Goal: Task Accomplishment & Management: Manage account settings

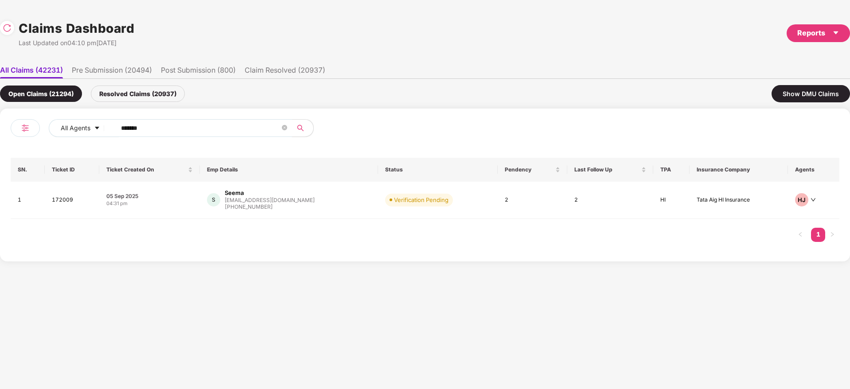
drag, startPoint x: 175, startPoint y: 125, endPoint x: 183, endPoint y: 144, distance: 21.5
click at [12, 141] on div "All Agents ******" at bounding box center [218, 131] width 414 height 25
paste input "text"
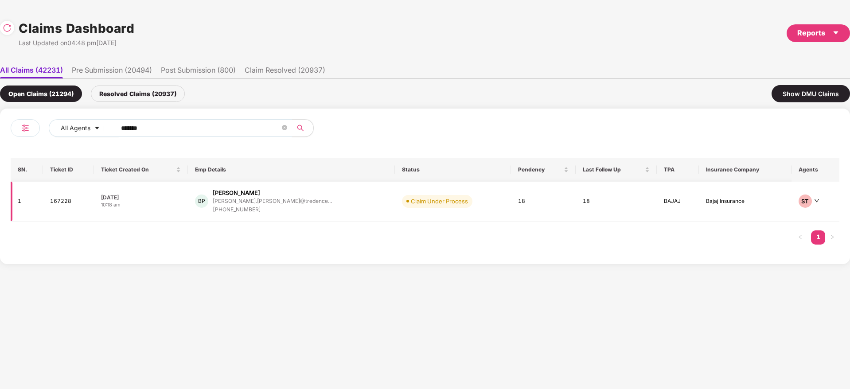
type input "******"
click at [325, 210] on div "BP [PERSON_NAME] [PERSON_NAME].[PERSON_NAME]@tredence... [PHONE_NUMBER]" at bounding box center [291, 201] width 193 height 25
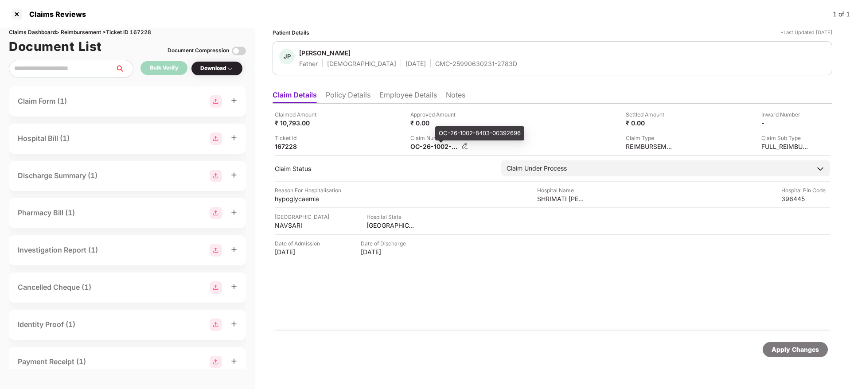
click at [425, 145] on div "OC-26-1002-8403-00392696" at bounding box center [434, 146] width 49 height 8
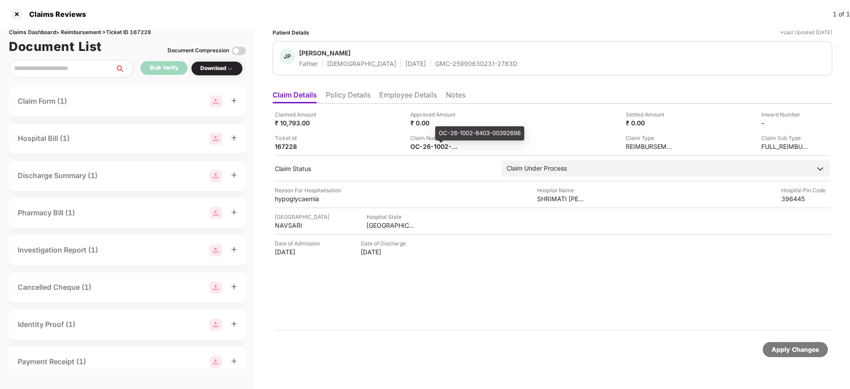
copy div
click at [435, 65] on div "GMC-25990630231-2783D" at bounding box center [476, 63] width 82 height 8
copy div "GMC-25990630231-2783D"
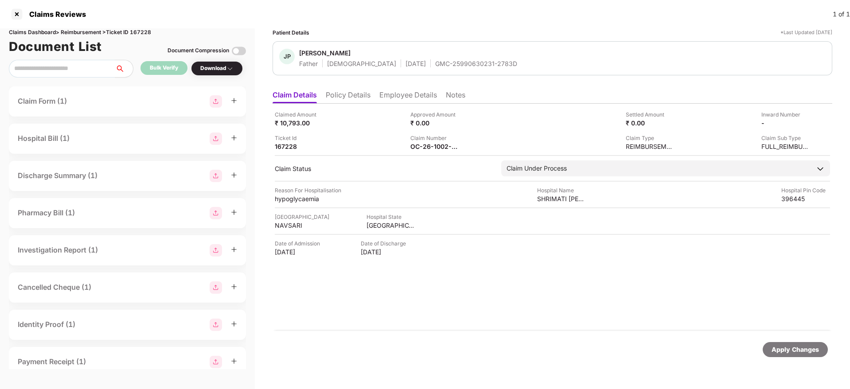
drag, startPoint x: 0, startPoint y: 0, endPoint x: 469, endPoint y: 329, distance: 572.9
click at [469, 329] on div "Claimed Amount ₹ 10,793.00 Approved Amount ₹ 0.00 Settled Amount ₹ 0.00 Inward …" at bounding box center [552, 217] width 560 height 227
click at [433, 307] on div "Claimed Amount ₹ 10,793.00 Approved Amount ₹ 0.00 Settled Amount ₹ 0.00 Inward …" at bounding box center [552, 217] width 560 height 227
click at [806, 122] on img at bounding box center [806, 122] width 7 height 7
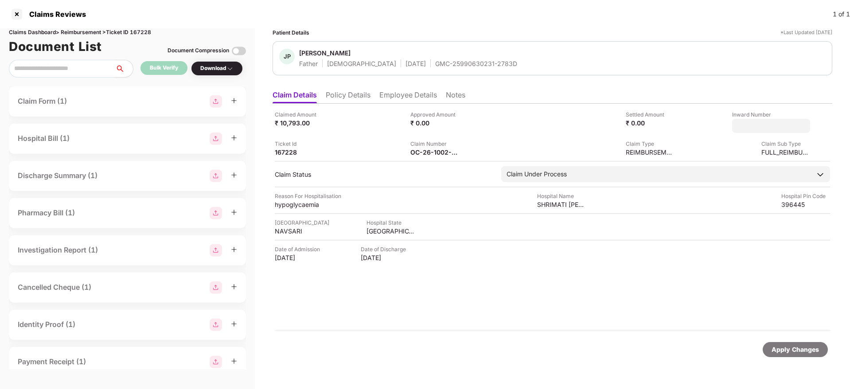
type input "**********"
click at [785, 349] on div "Apply Changes" at bounding box center [794, 350] width 47 height 10
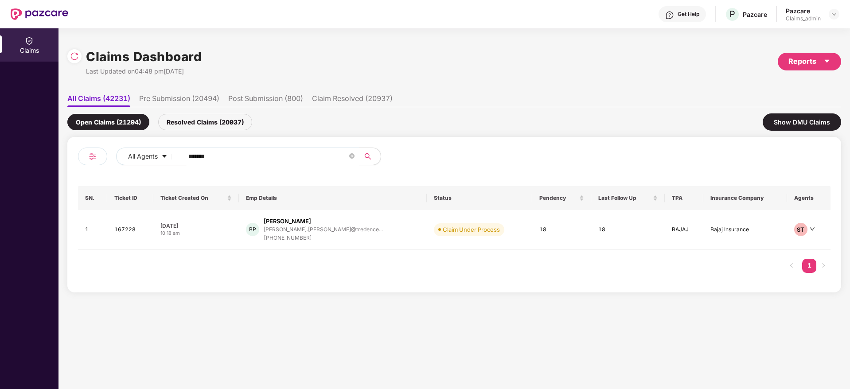
click at [157, 186] on div "All Agents ****** SN. Ticket ID Ticket Created On Emp Details Status Pendency L…" at bounding box center [454, 215] width 752 height 134
paste input "text"
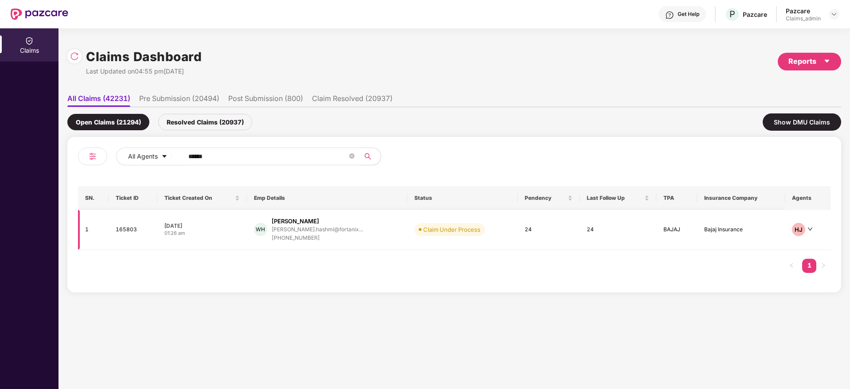
type input "******"
click at [375, 231] on div "[PERSON_NAME] [PERSON_NAME] [PERSON_NAME].hashmi@fortanix... [PHONE_NUMBER]" at bounding box center [327, 229] width 147 height 25
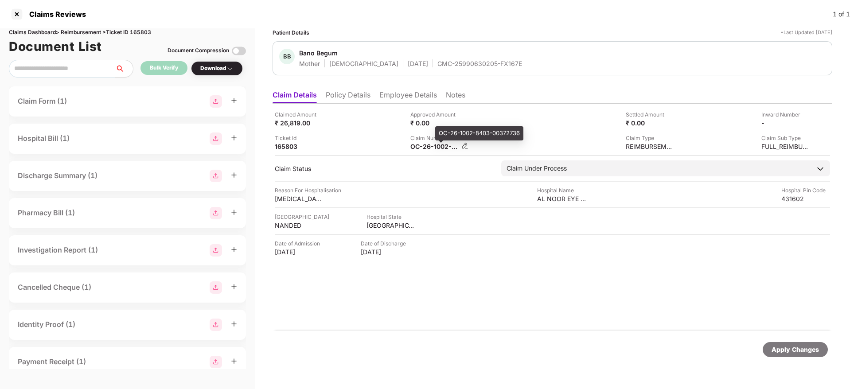
click at [428, 148] on div "OC-26-1002-8403-00372736" at bounding box center [434, 146] width 49 height 8
copy div
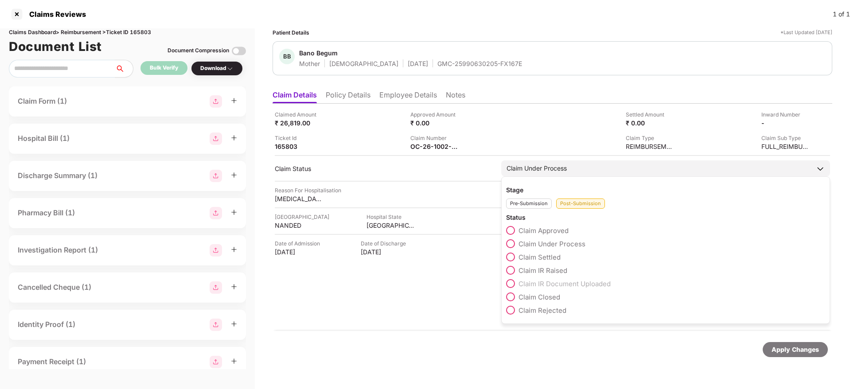
click at [551, 228] on span "Claim Approved" at bounding box center [543, 230] width 50 height 8
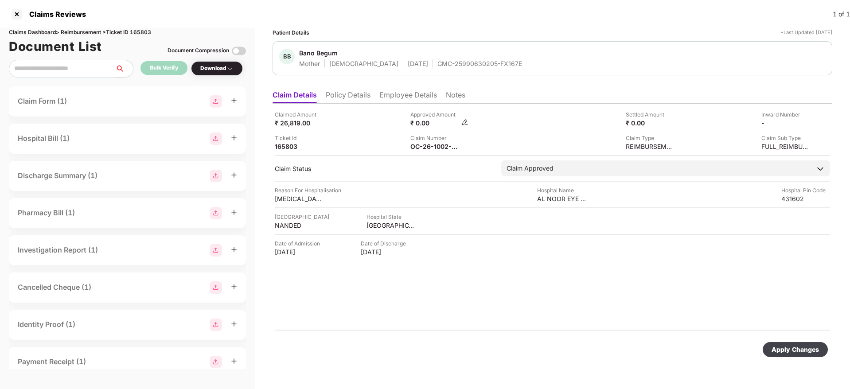
click at [465, 123] on img at bounding box center [464, 122] width 7 height 7
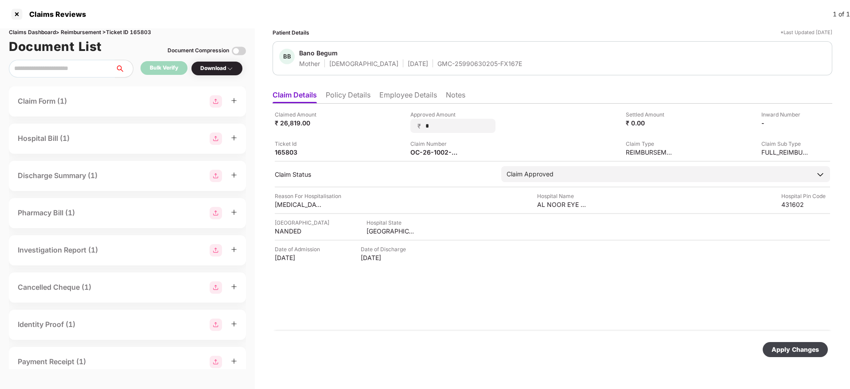
type input "**"
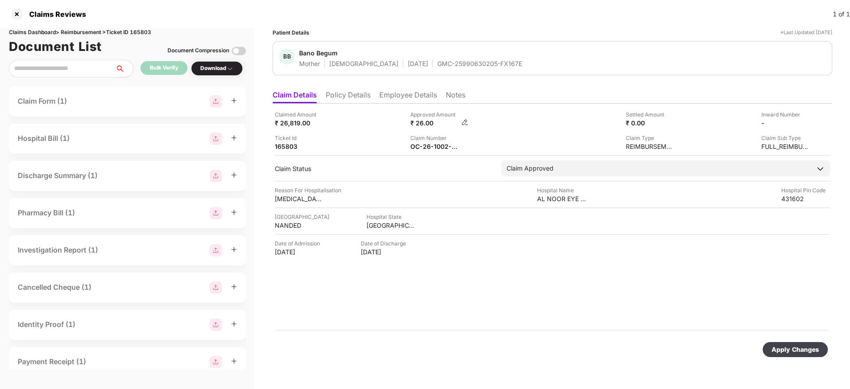
click at [465, 122] on img at bounding box center [464, 122] width 7 height 7
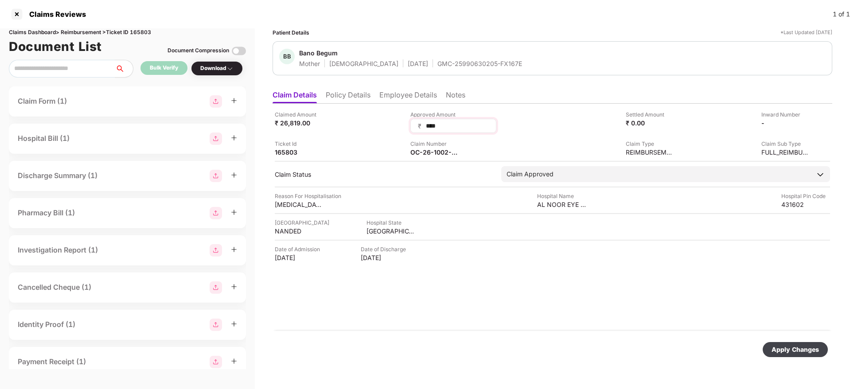
type input "*****"
click at [808, 343] on div "Apply Changes" at bounding box center [795, 349] width 65 height 15
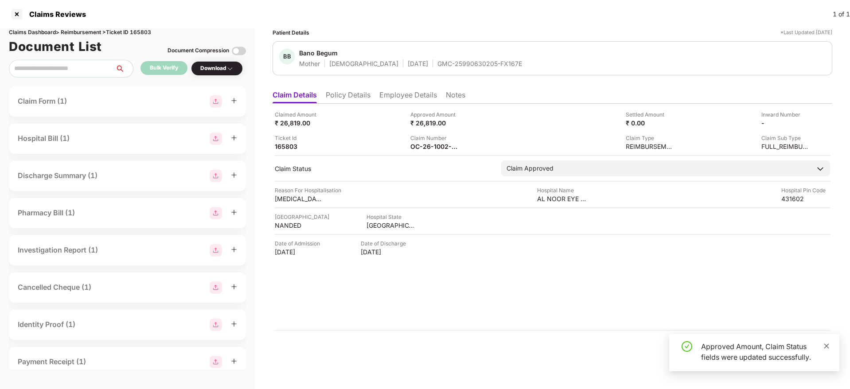
click at [824, 347] on icon "close" at bounding box center [826, 346] width 6 height 6
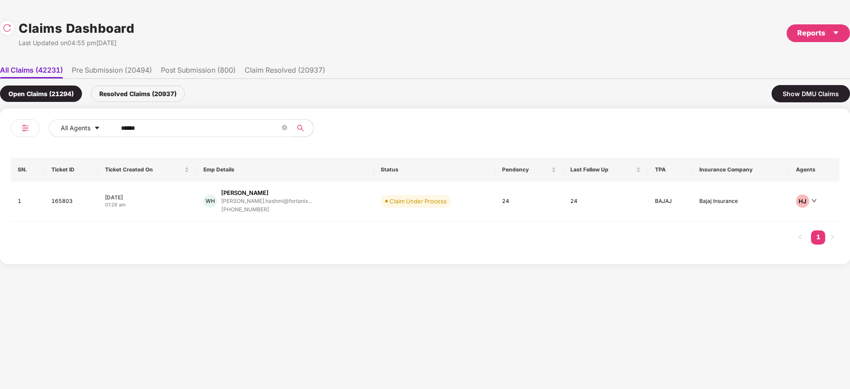
drag, startPoint x: 0, startPoint y: 128, endPoint x: 208, endPoint y: 138, distance: 208.5
click at [6, 133] on div "All Agents ****** SN. Ticket ID Ticket Created On Emp Details Status Pendency L…" at bounding box center [425, 187] width 850 height 156
paste input "text"
type input "******"
click at [325, 200] on div "AB Aakansha [PERSON_NAME].[PERSON_NAME]@scale... [PHONE_NUMBER]" at bounding box center [289, 201] width 183 height 25
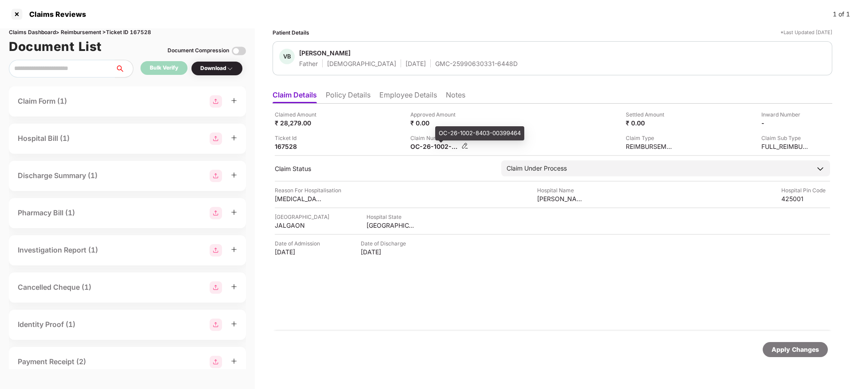
click at [425, 146] on div "OC-26-1002-8403-00399464" at bounding box center [434, 146] width 49 height 8
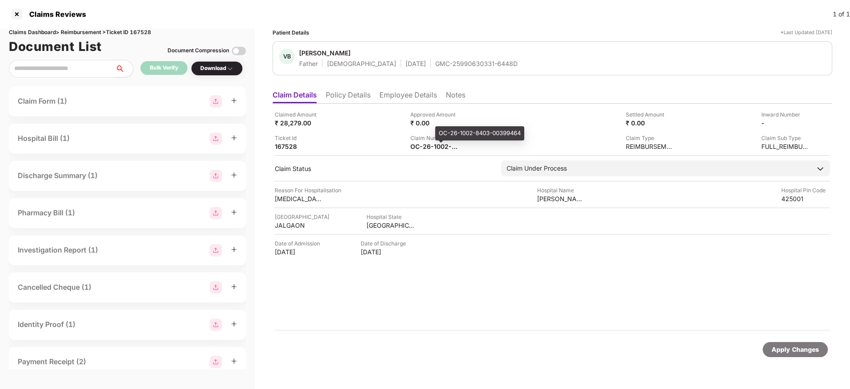
copy div
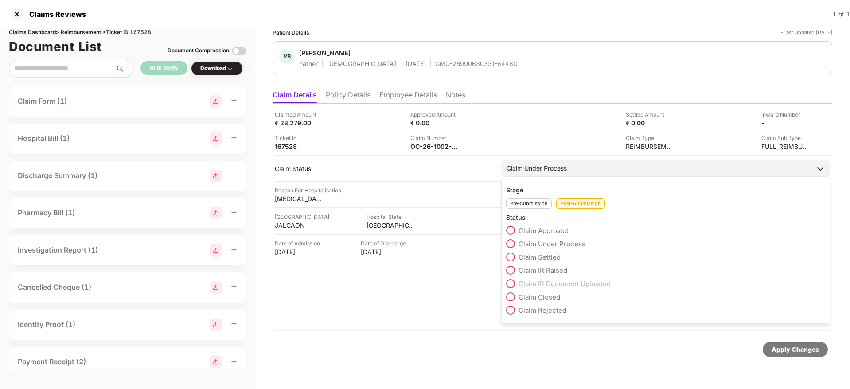
click at [545, 229] on span "Claim Approved" at bounding box center [543, 230] width 50 height 8
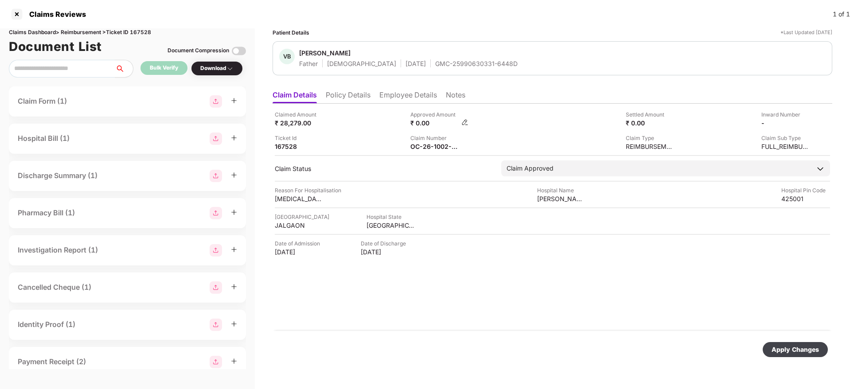
click at [463, 124] on img at bounding box center [464, 122] width 7 height 7
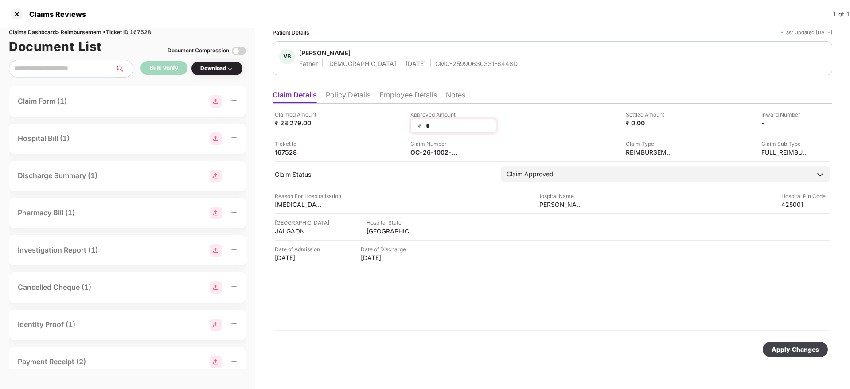
type input "**"
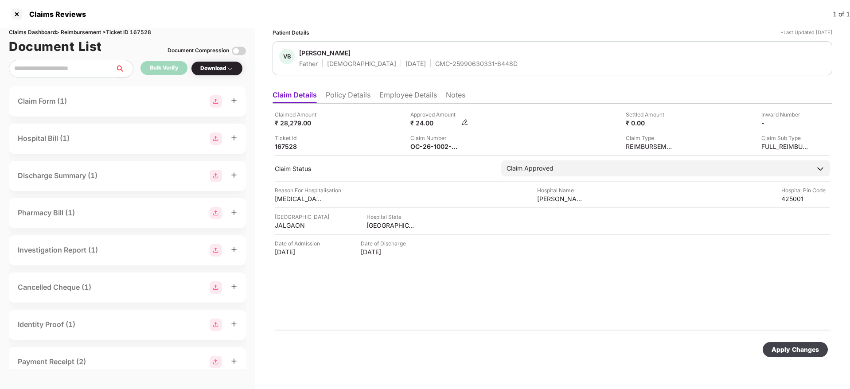
click at [467, 121] on img at bounding box center [464, 122] width 7 height 7
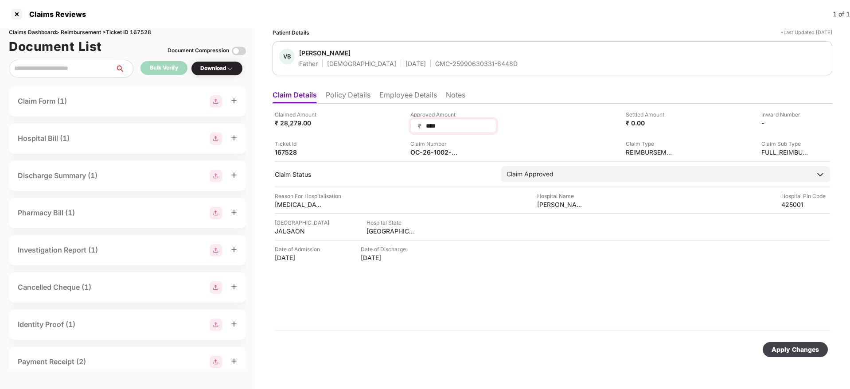
type input "*****"
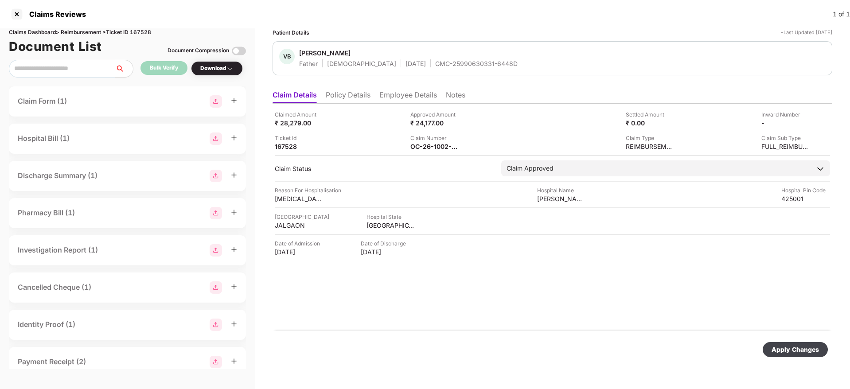
click at [781, 352] on div "Apply Changes" at bounding box center [794, 350] width 47 height 10
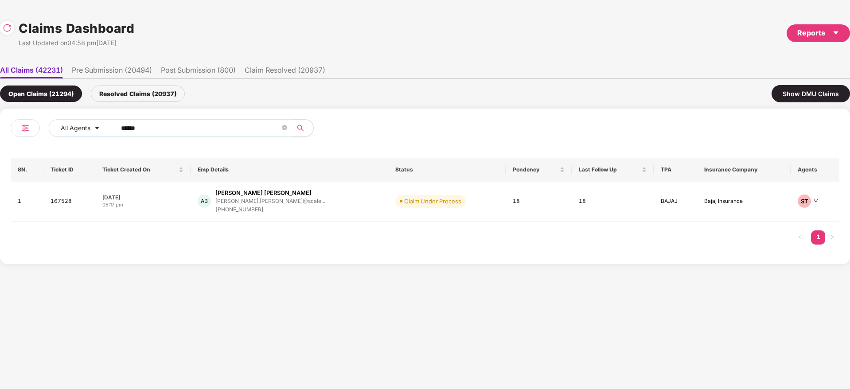
drag, startPoint x: 165, startPoint y: 128, endPoint x: 1, endPoint y: 122, distance: 163.6
click at [0, 120] on div "All Agents ****** SN. Ticket ID Ticket Created On Emp Details Status Pendency L…" at bounding box center [425, 187] width 850 height 156
paste input "text"
type input "******"
click at [326, 202] on div "SH [PERSON_NAME].[PERSON_NAME]@greyti... [PHONE_NUMBER]" at bounding box center [300, 201] width 192 height 25
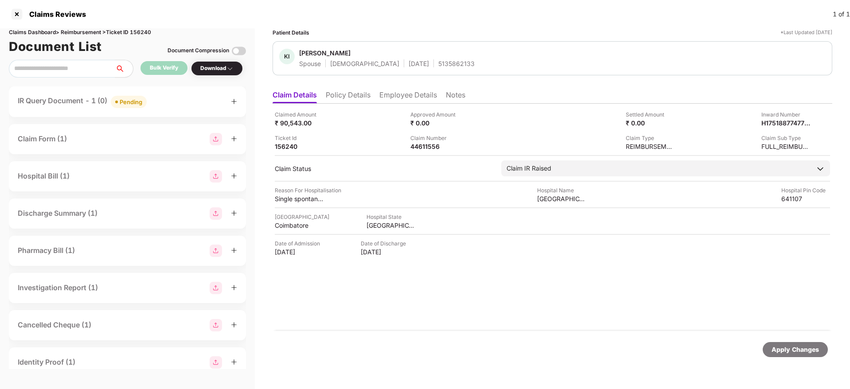
click at [353, 94] on li "Policy Details" at bounding box center [348, 96] width 45 height 13
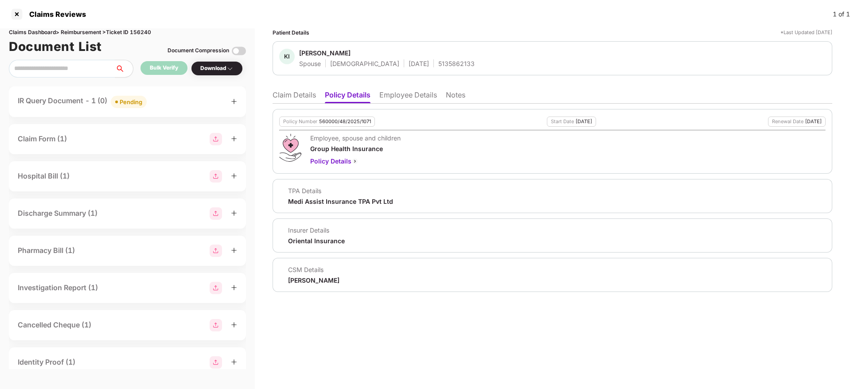
click at [314, 97] on li "Claim Details" at bounding box center [293, 96] width 43 height 13
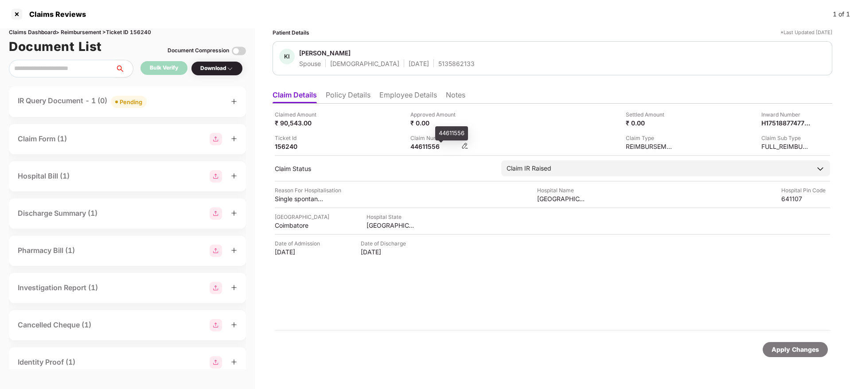
click at [421, 143] on div "44611556" at bounding box center [434, 146] width 49 height 8
click at [420, 144] on div "44611556" at bounding box center [434, 146] width 49 height 8
copy div "44611556"
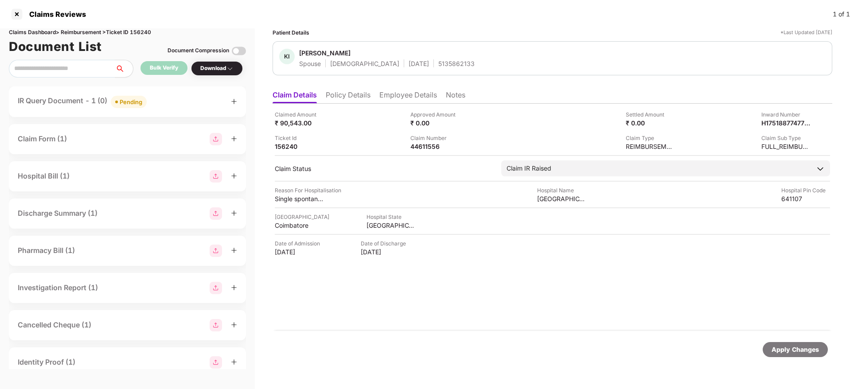
click at [359, 97] on li "Policy Details" at bounding box center [348, 96] width 45 height 13
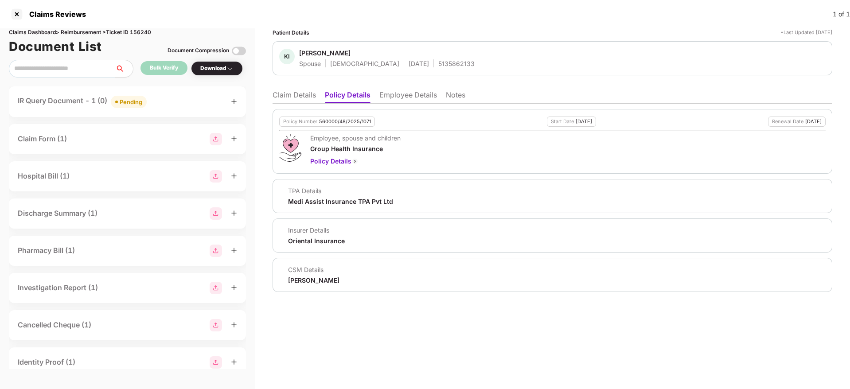
click at [302, 92] on li "Claim Details" at bounding box center [293, 96] width 43 height 13
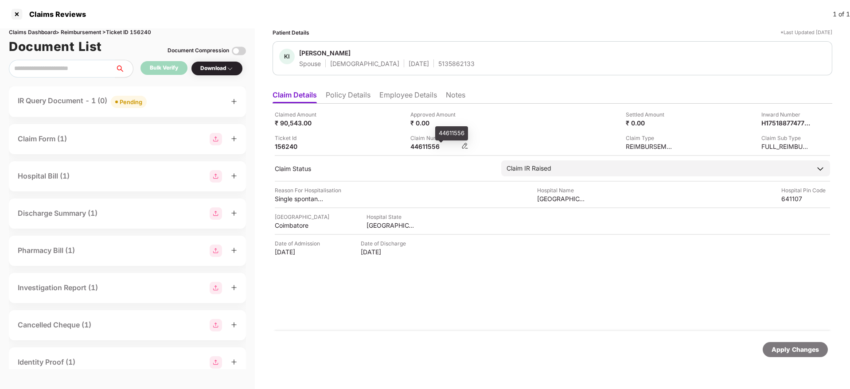
click at [417, 148] on div "44611556" at bounding box center [434, 146] width 49 height 8
copy div "44611556"
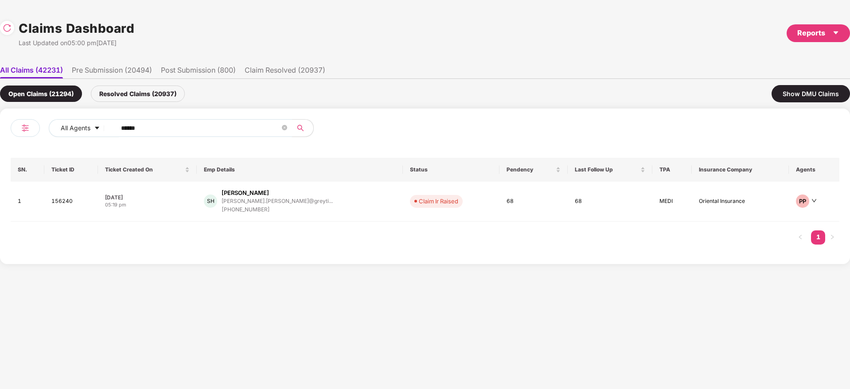
drag, startPoint x: 16, startPoint y: 128, endPoint x: 238, endPoint y: 148, distance: 222.9
click at [0, 131] on div "All Agents ****** SN. Ticket ID Ticket Created On Emp Details Status Pendency L…" at bounding box center [425, 187] width 850 height 156
paste input "text"
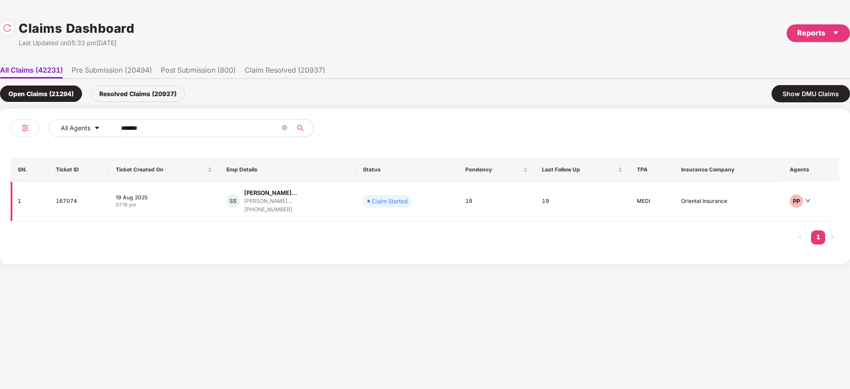
type input "******"
click at [344, 201] on div "[PERSON_NAME] [PERSON_NAME]... [PERSON_NAME].... [PHONE_NUMBER]" at bounding box center [287, 201] width 122 height 25
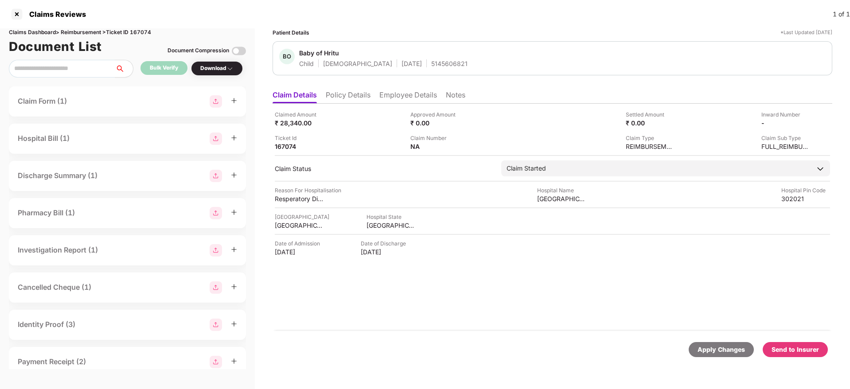
click at [342, 93] on li "Policy Details" at bounding box center [348, 96] width 45 height 13
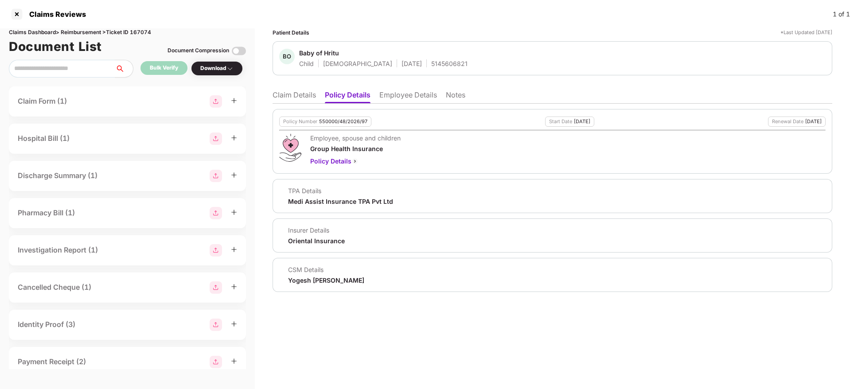
click at [289, 98] on li "Claim Details" at bounding box center [293, 96] width 43 height 13
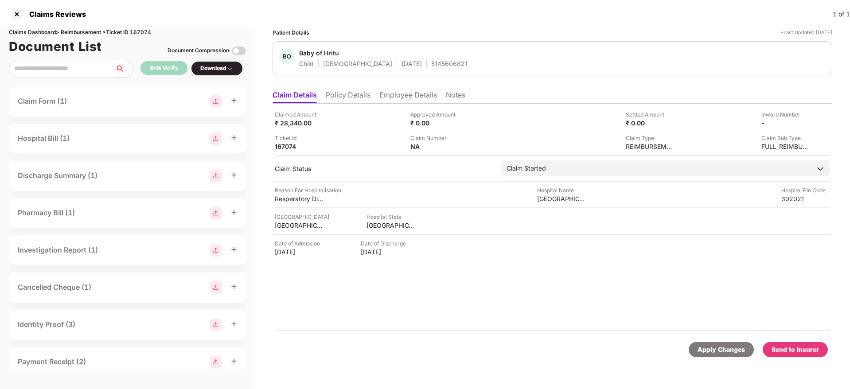
click at [348, 102] on li "Policy Details" at bounding box center [348, 96] width 45 height 13
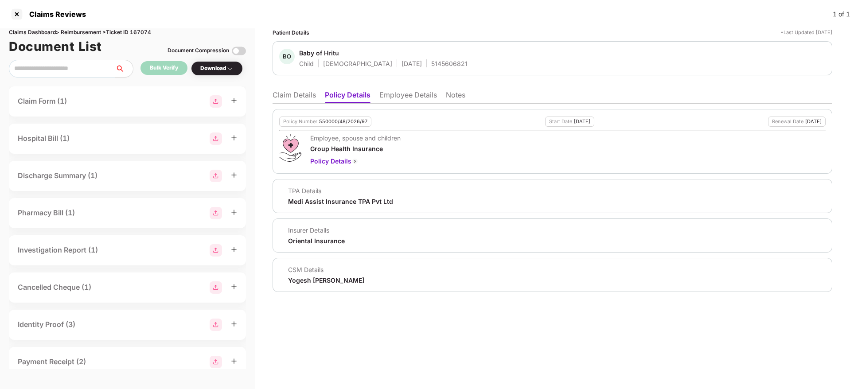
click at [310, 99] on li "Claim Details" at bounding box center [293, 96] width 43 height 13
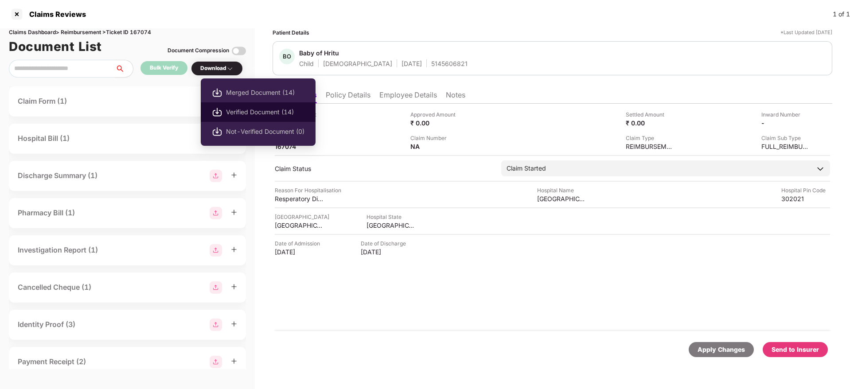
click at [251, 111] on span "Verified Document (14)" at bounding box center [265, 112] width 78 height 10
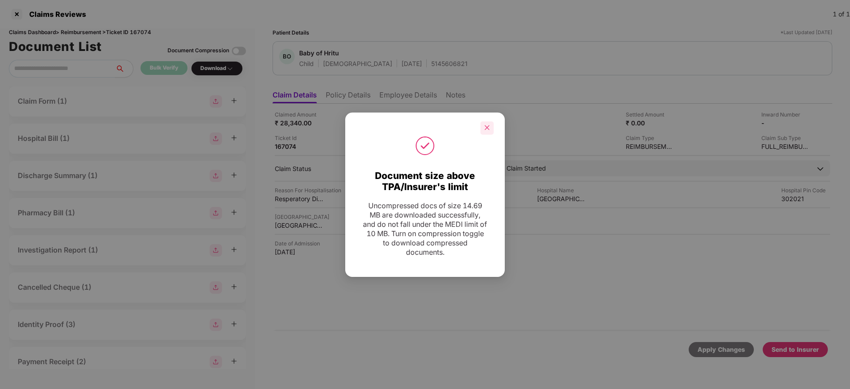
click at [485, 128] on icon "close" at bounding box center [487, 128] width 6 height 6
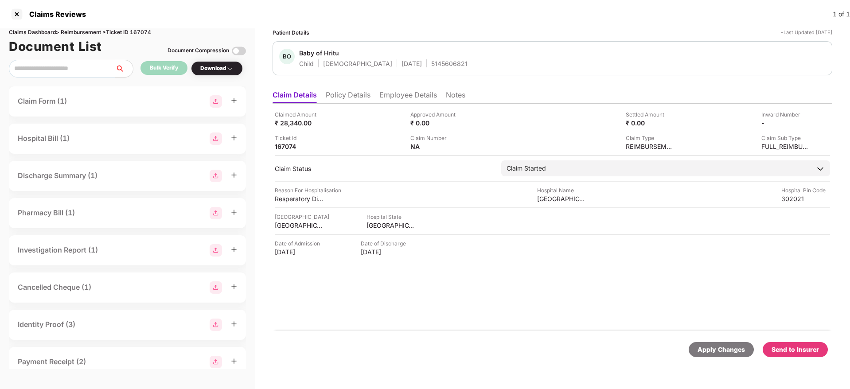
click at [798, 347] on div "Send to Insurer" at bounding box center [794, 350] width 47 height 10
click at [488, 335] on div "Apply Changes Send to Insurer" at bounding box center [552, 349] width 560 height 37
click at [358, 93] on li "Policy Details" at bounding box center [348, 96] width 45 height 13
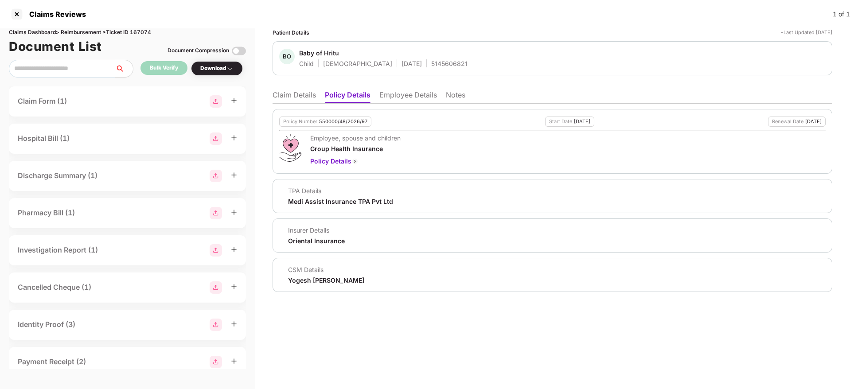
click at [401, 93] on li "Employee Details" at bounding box center [408, 96] width 58 height 13
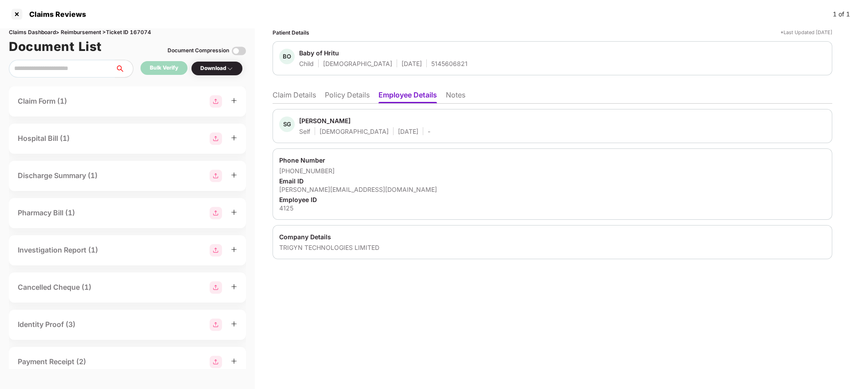
click at [355, 94] on li "Policy Details" at bounding box center [347, 96] width 45 height 13
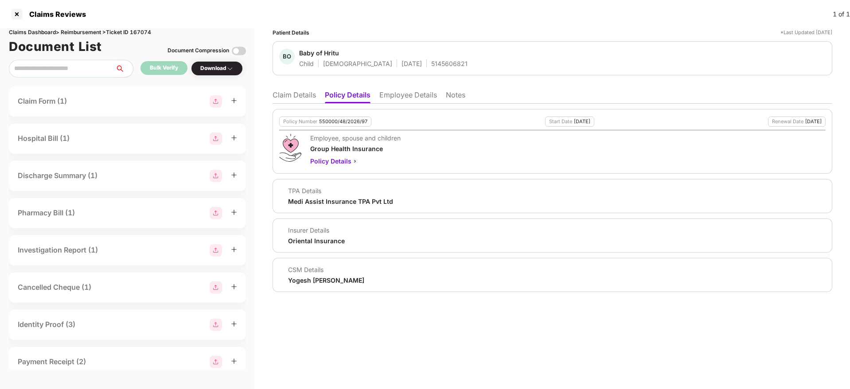
click at [289, 97] on li "Claim Details" at bounding box center [293, 96] width 43 height 13
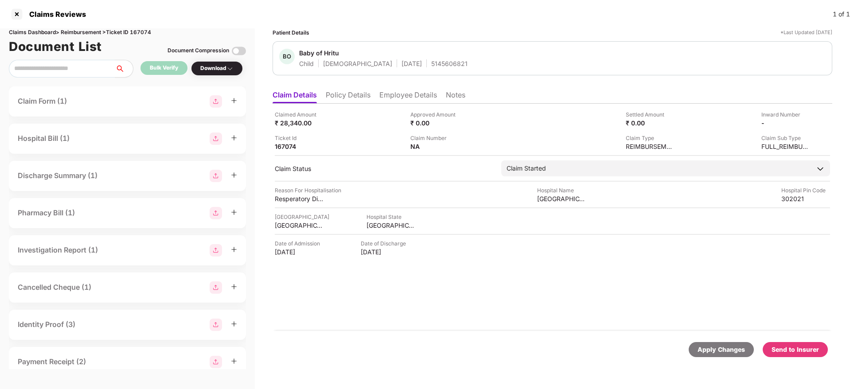
click at [332, 100] on li "Policy Details" at bounding box center [348, 96] width 45 height 13
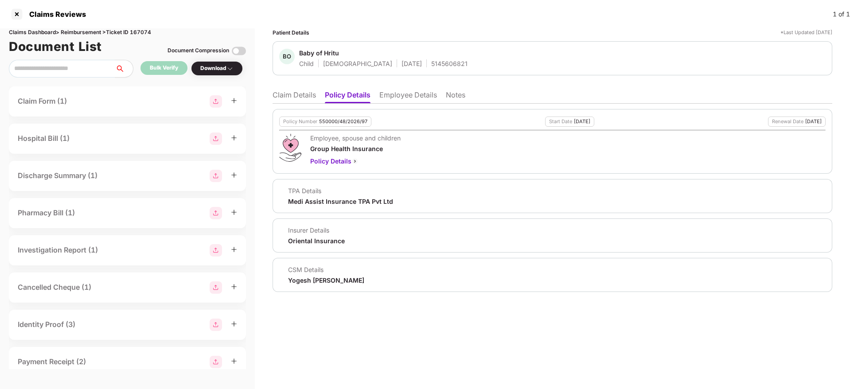
click at [404, 89] on ul "Claim Details Policy Details Employee Details Notes" at bounding box center [552, 95] width 560 height 18
click at [401, 96] on li "Employee Details" at bounding box center [408, 96] width 58 height 13
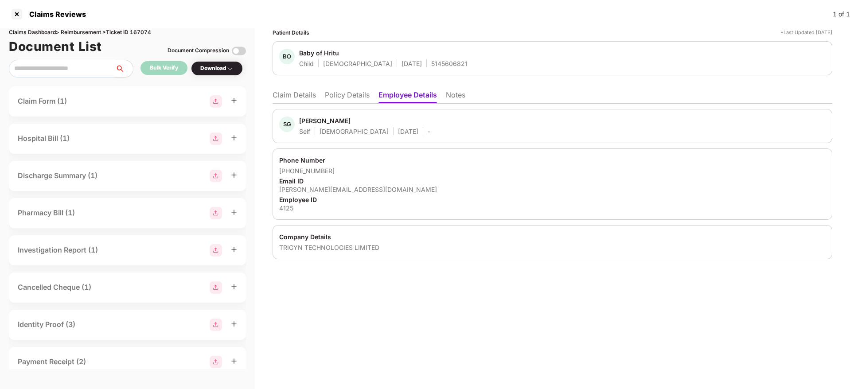
click at [312, 97] on li "Claim Details" at bounding box center [293, 96] width 43 height 13
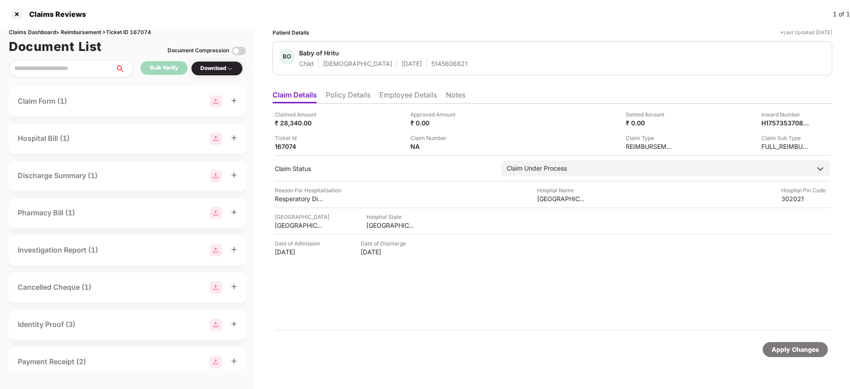
click at [353, 98] on li "Policy Details" at bounding box center [348, 96] width 45 height 13
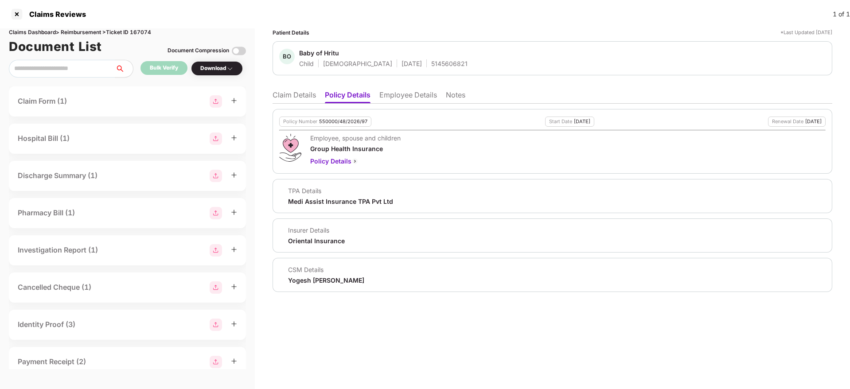
drag, startPoint x: 304, startPoint y: 97, endPoint x: 326, endPoint y: 97, distance: 21.7
click at [308, 96] on li "Claim Details" at bounding box center [293, 96] width 43 height 13
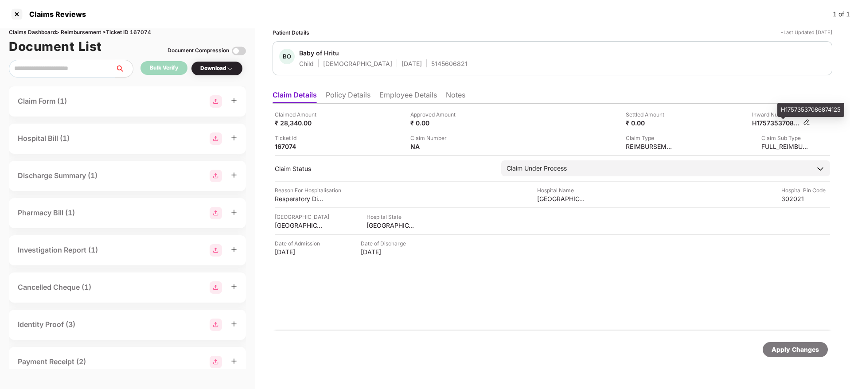
click at [767, 125] on div "H17573537086874125" at bounding box center [776, 123] width 49 height 8
click at [766, 125] on div "H17573537086874125" at bounding box center [776, 123] width 49 height 8
copy div "H17573537086874125"
click at [419, 97] on li "Employee Details" at bounding box center [408, 96] width 58 height 13
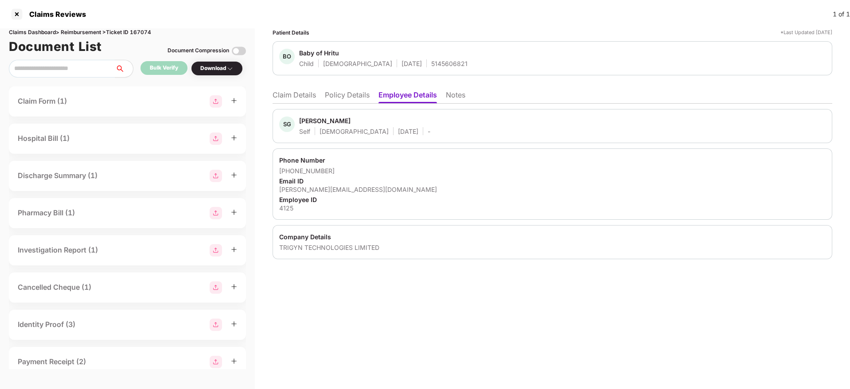
drag, startPoint x: 306, startPoint y: 92, endPoint x: 338, endPoint y: 92, distance: 31.5
click at [307, 92] on li "Claim Details" at bounding box center [293, 96] width 43 height 13
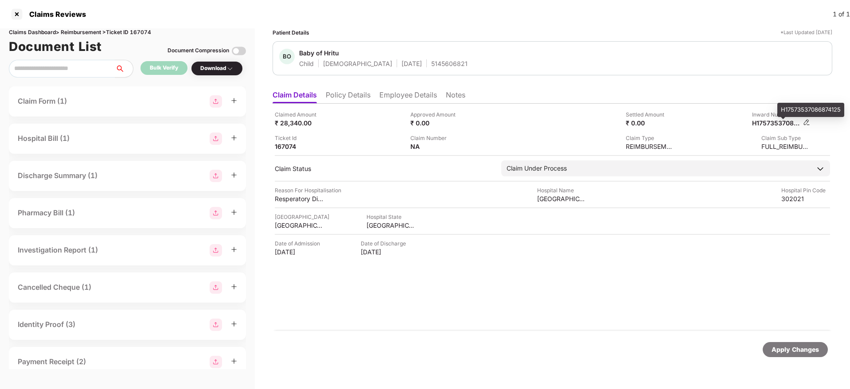
click at [774, 123] on div "H17573537086874125" at bounding box center [776, 123] width 49 height 8
click at [773, 123] on div "H17573537086874125" at bounding box center [776, 123] width 49 height 8
copy div
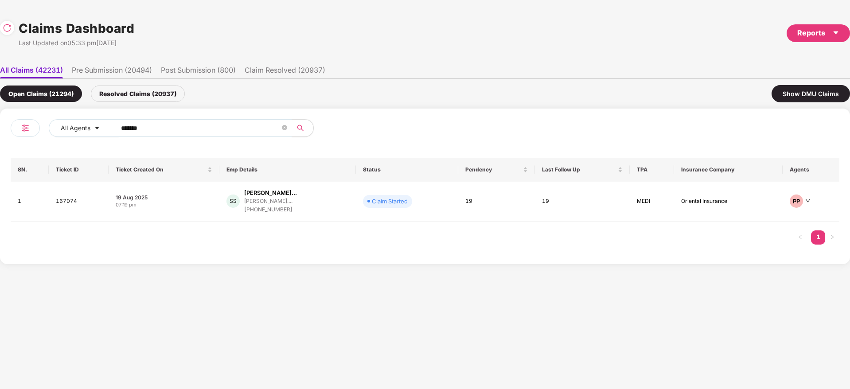
drag, startPoint x: 234, startPoint y: 126, endPoint x: 1, endPoint y: 124, distance: 232.6
click at [0, 124] on div "All Agents ****** SN. Ticket ID Ticket Created On Emp Details Status Pendency L…" at bounding box center [425, 187] width 850 height 156
paste input "text"
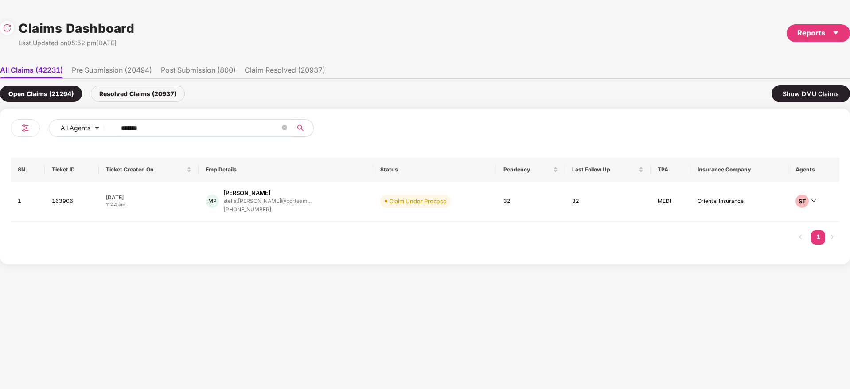
type input "******"
click at [463, 209] on td "Claim Under Process" at bounding box center [434, 202] width 123 height 40
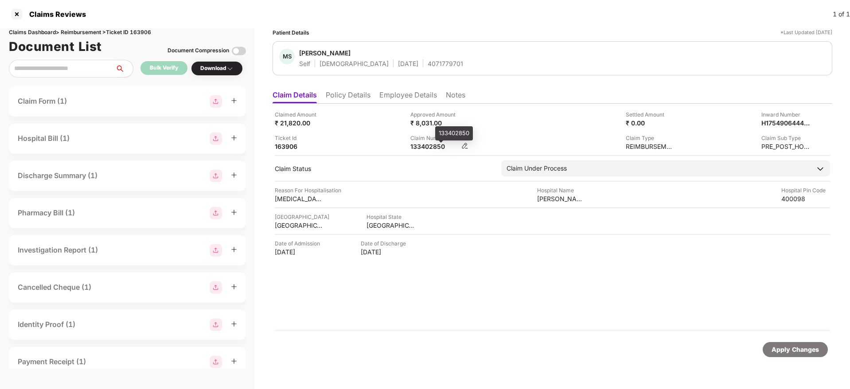
click at [427, 147] on div "133402850" at bounding box center [434, 146] width 49 height 8
copy div "133402850"
click at [428, 64] on div "4071779701" at bounding box center [445, 63] width 35 height 8
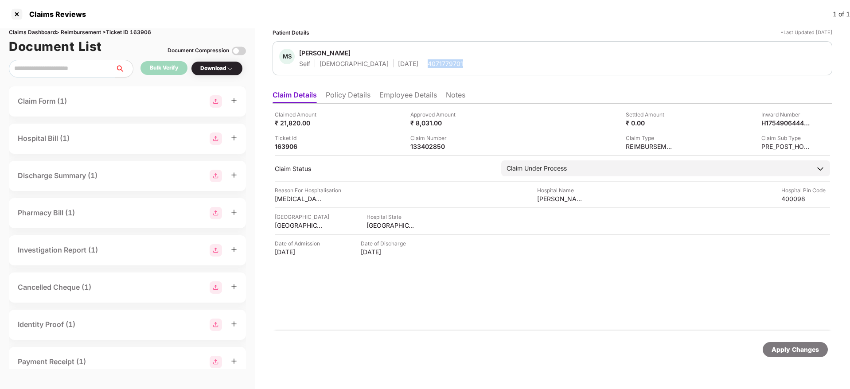
click at [428, 64] on div "4071779701" at bounding box center [445, 63] width 35 height 8
copy div "4071779701"
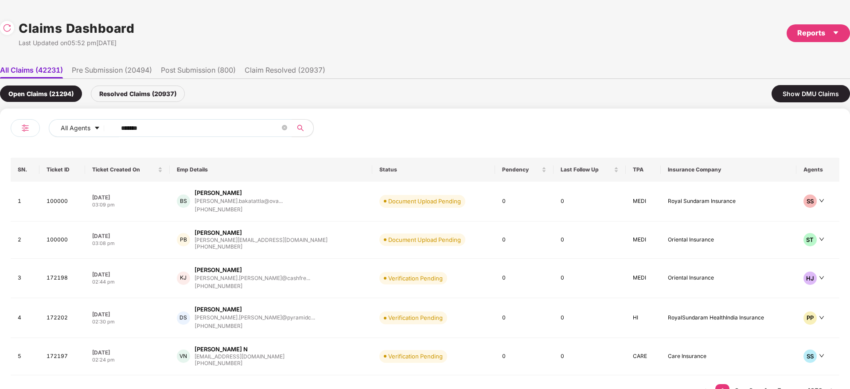
click at [0, 165] on div "All Agents ****** SN. Ticket ID Ticket Created On Emp Details Status Pendency L…" at bounding box center [425, 263] width 850 height 309
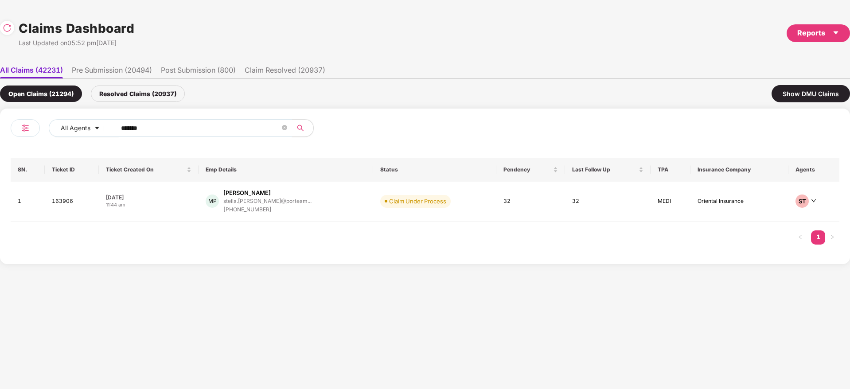
paste input "text"
type input "******"
click at [327, 210] on div "CK [PERSON_NAME] kumarichanda62041@gmai... [PHONE_NUMBER]" at bounding box center [281, 201] width 143 height 25
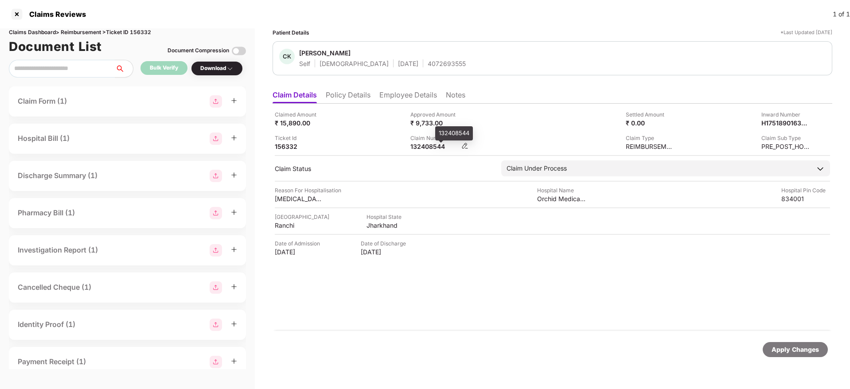
click at [422, 148] on div "132408544" at bounding box center [434, 146] width 49 height 8
click at [341, 94] on li "Policy Details" at bounding box center [348, 96] width 45 height 13
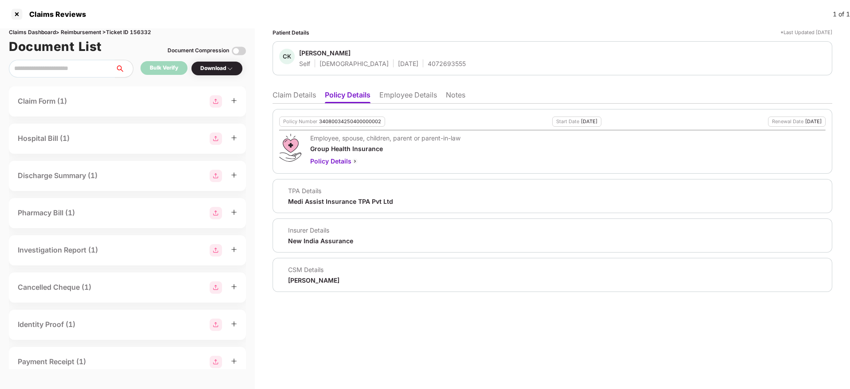
click at [309, 98] on li "Claim Details" at bounding box center [293, 96] width 43 height 13
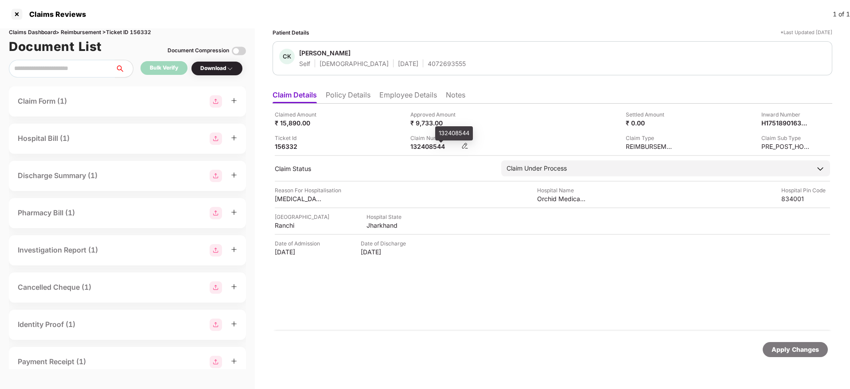
click at [425, 147] on div "132408544" at bounding box center [434, 146] width 49 height 8
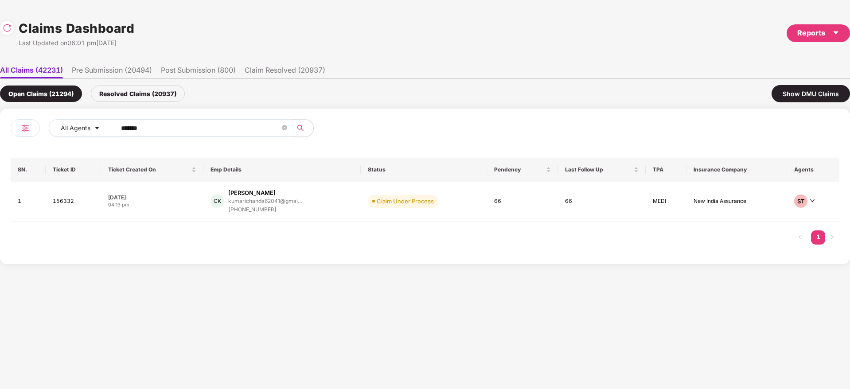
drag, startPoint x: 196, startPoint y: 124, endPoint x: 39, endPoint y: 132, distance: 158.0
click at [39, 132] on div "All Agents ******" at bounding box center [218, 131] width 414 height 25
paste input "text"
type input "******"
click at [328, 202] on div "AM [PERSON_NAME] Mali [EMAIL_ADDRESS][DOMAIN_NAME] [PHONE_NUMBER]" at bounding box center [287, 200] width 163 height 23
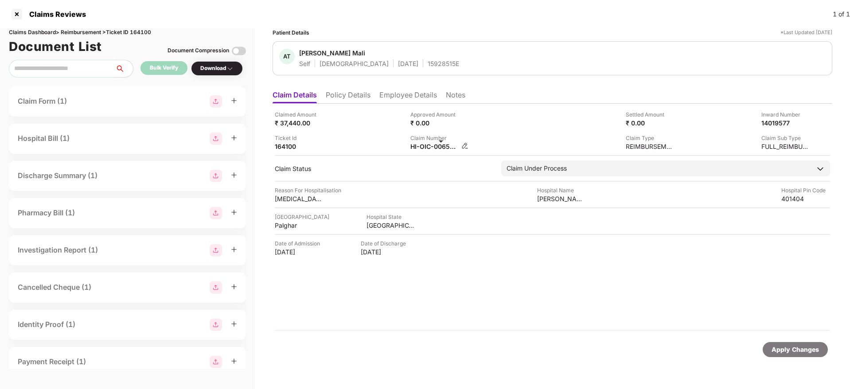
click at [423, 150] on div "HI-OIC-006553050" at bounding box center [434, 146] width 49 height 8
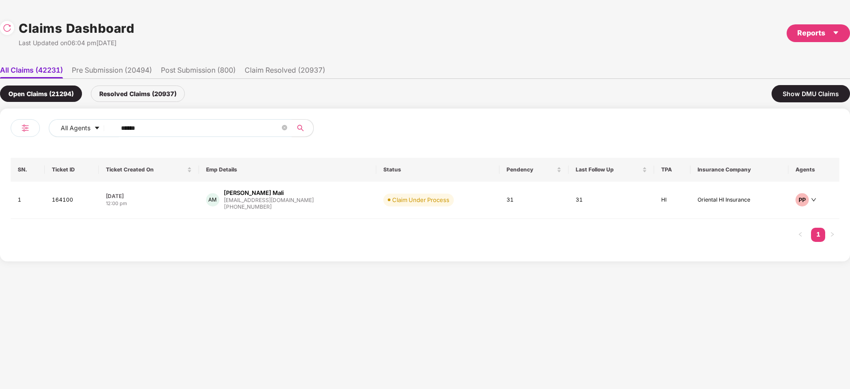
click at [0, 146] on div "All Agents ****** SN. Ticket ID Ticket Created On Emp Details Status Pendency L…" at bounding box center [425, 185] width 850 height 153
paste input "text"
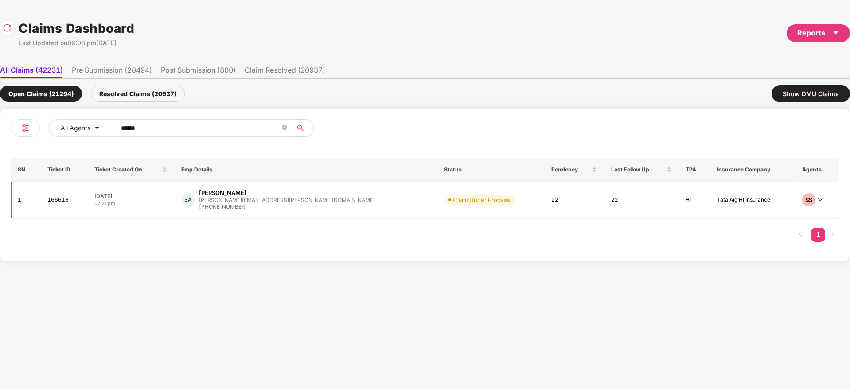
type input "******"
click at [335, 199] on div "[PERSON_NAME] Ahmed [EMAIL_ADDRESS][PERSON_NAME][DOMAIN_NAME] [PHONE_NUMBER]" at bounding box center [305, 200] width 249 height 23
click at [6, 140] on div "All Agents ****** SN. Ticket ID Ticket Created On Emp Details Status Pendency L…" at bounding box center [425, 185] width 850 height 153
paste input "text"
type input "******"
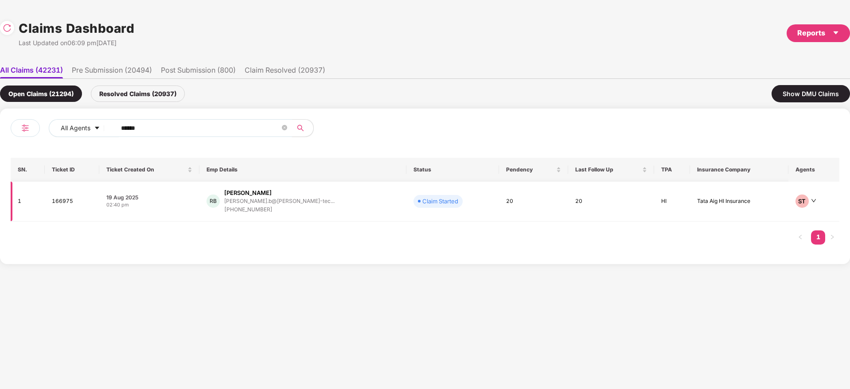
click at [327, 208] on div "RB [PERSON_NAME].b@[PERSON_NAME]-tec... [PHONE_NUMBER]" at bounding box center [302, 201] width 193 height 25
drag, startPoint x: 12, startPoint y: 126, endPoint x: 133, endPoint y: 129, distance: 121.9
click at [0, 126] on div "All Agents ****** SN. Ticket ID Ticket Created On Emp Details Status Pendency L…" at bounding box center [425, 187] width 850 height 156
paste input "text"
type input "******"
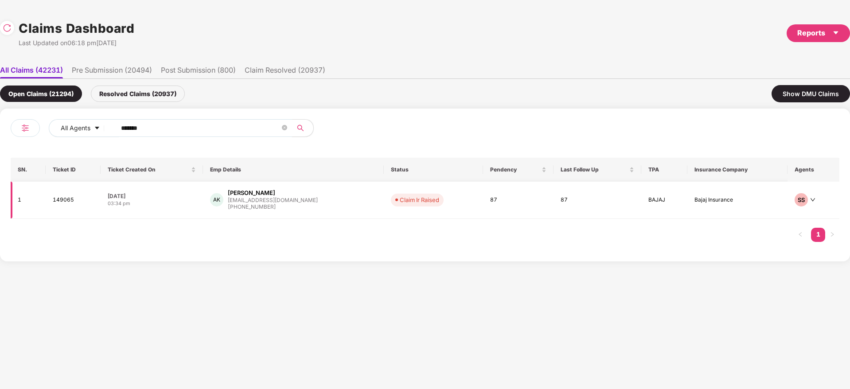
click at [321, 198] on div "AK [PERSON_NAME] [PERSON_NAME][EMAIL_ADDRESS][DOMAIN_NAME] [PHONE_NUMBER]" at bounding box center [293, 200] width 167 height 23
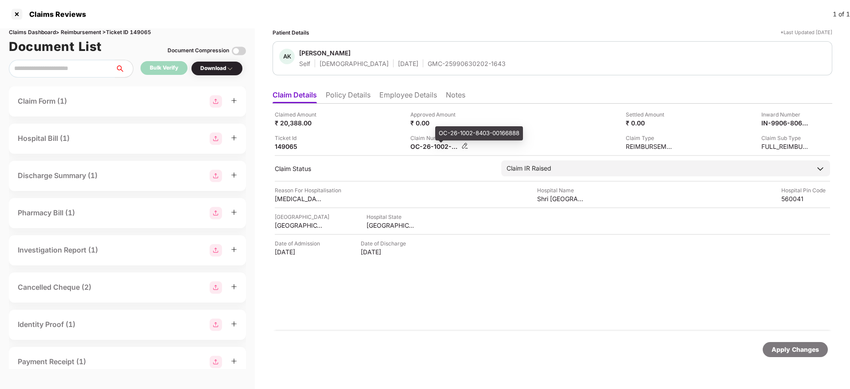
click at [424, 146] on div "OC-26-1002-8403-00166888" at bounding box center [434, 146] width 49 height 8
click at [435, 64] on div "GMC-25990630202-1643" at bounding box center [467, 63] width 78 height 8
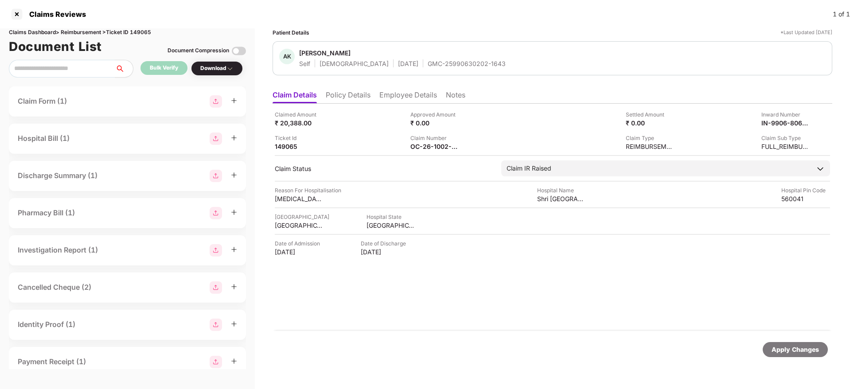
click at [435, 64] on div "GMC-25990630202-1643" at bounding box center [467, 63] width 78 height 8
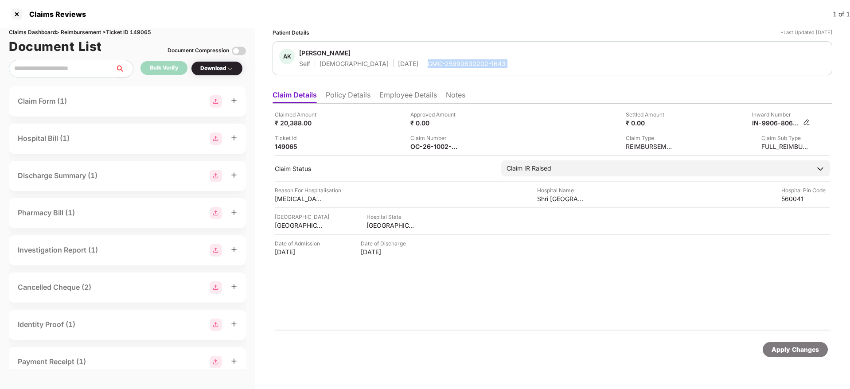
click at [807, 123] on img at bounding box center [806, 122] width 7 height 7
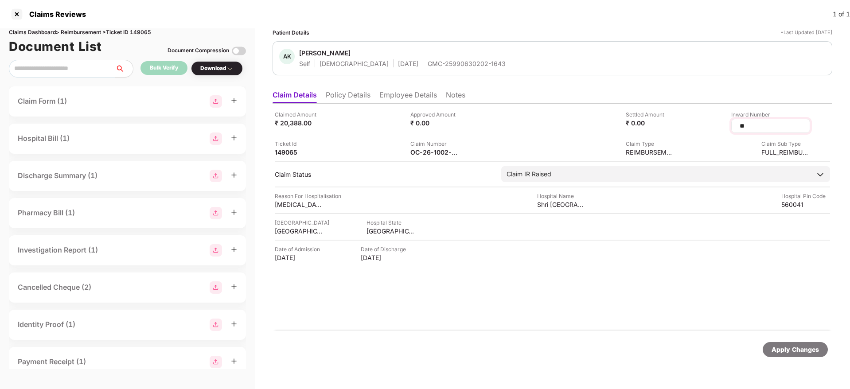
type input "*"
type input "**********"
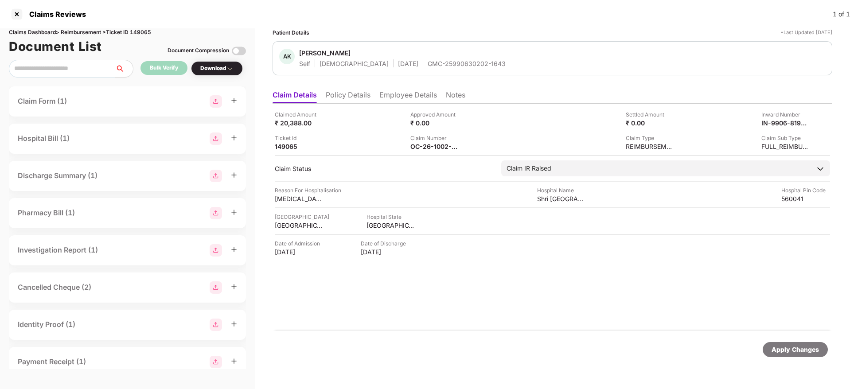
click at [440, 310] on div "Claimed Amount ₹ 20,388.00 Approved Amount ₹ 0.00 Settled Amount ₹ 0.00 Inward …" at bounding box center [552, 217] width 560 height 227
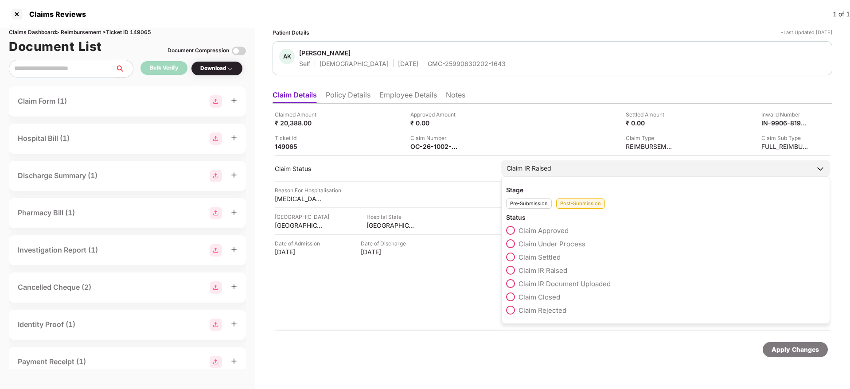
click at [555, 245] on span "Claim Under Process" at bounding box center [551, 244] width 67 height 8
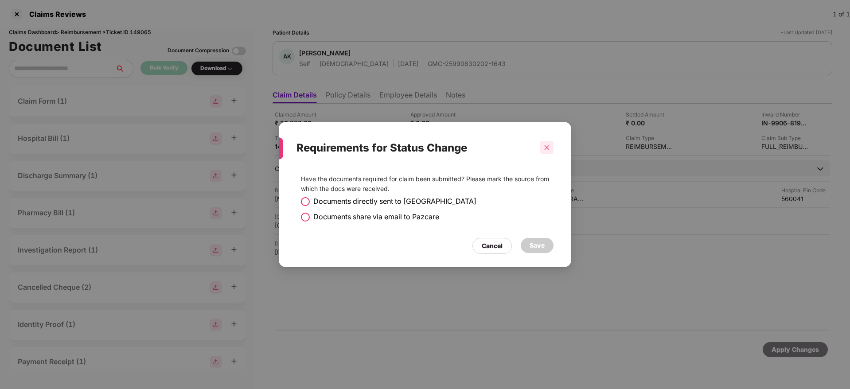
click at [550, 148] on div at bounding box center [546, 147] width 13 height 13
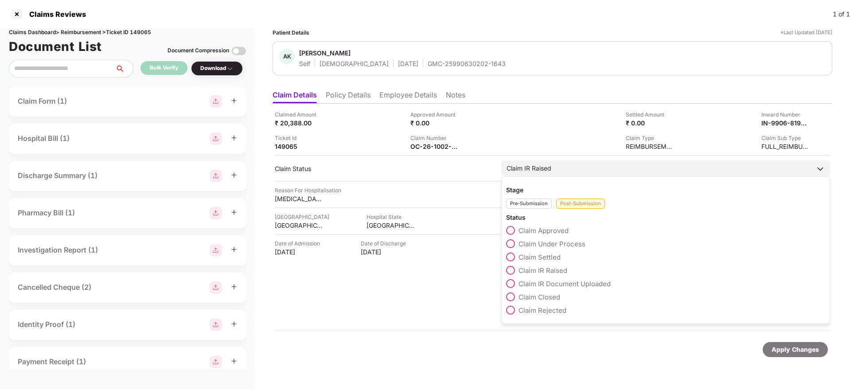
click at [539, 167] on div "Claim IR Raised" at bounding box center [528, 168] width 45 height 10
click at [544, 242] on span "Claim Under Process" at bounding box center [551, 244] width 67 height 8
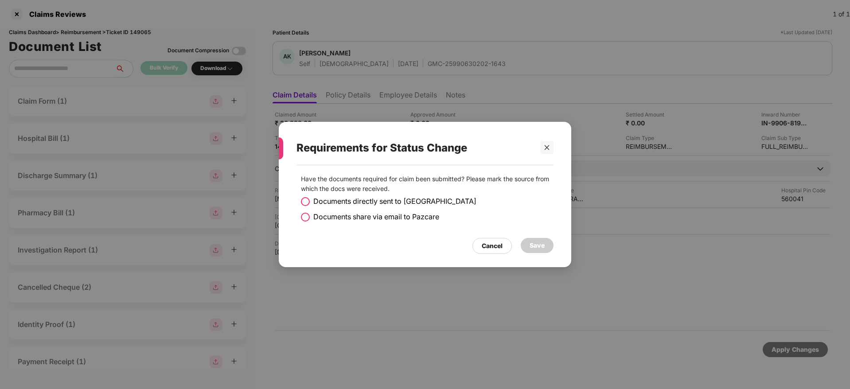
click at [361, 217] on span "Documents share via email to Pazcare" at bounding box center [376, 216] width 126 height 11
click at [537, 242] on div "Save" at bounding box center [536, 246] width 15 height 10
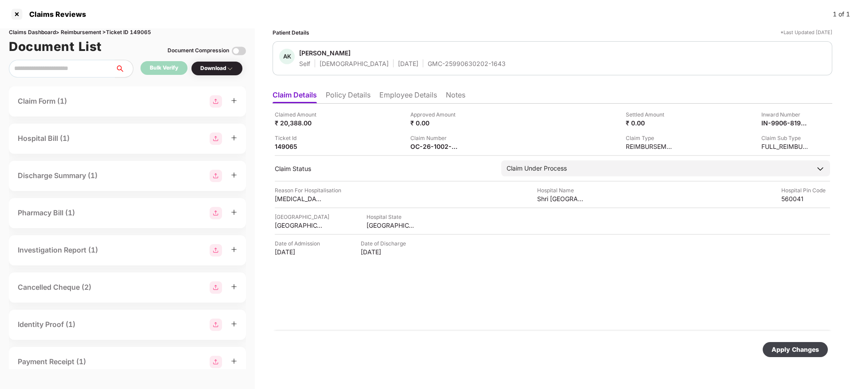
click at [796, 348] on div "Apply Changes" at bounding box center [794, 350] width 47 height 10
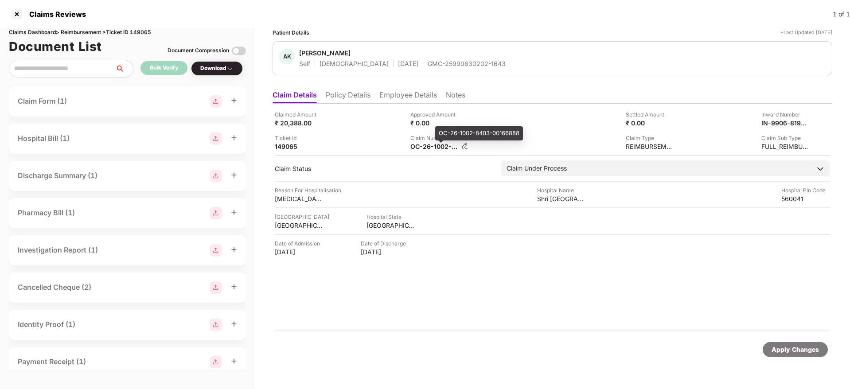
click at [425, 147] on div "OC-26-1002-8403-00166888" at bounding box center [434, 146] width 49 height 8
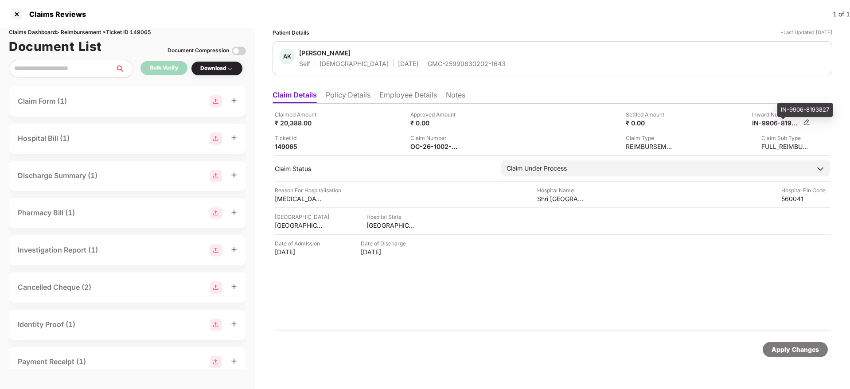
click at [767, 124] on div "IN-9906-8193827" at bounding box center [776, 123] width 49 height 8
click at [768, 124] on div "IN-9906-8193827" at bounding box center [776, 123] width 49 height 8
click at [411, 104] on div "Claimed Amount ₹ 20,388.00 Approved Amount ₹ 0.00 Settled Amount ₹ 0.00 Inward …" at bounding box center [552, 217] width 560 height 227
click at [408, 98] on li "Employee Details" at bounding box center [408, 96] width 58 height 13
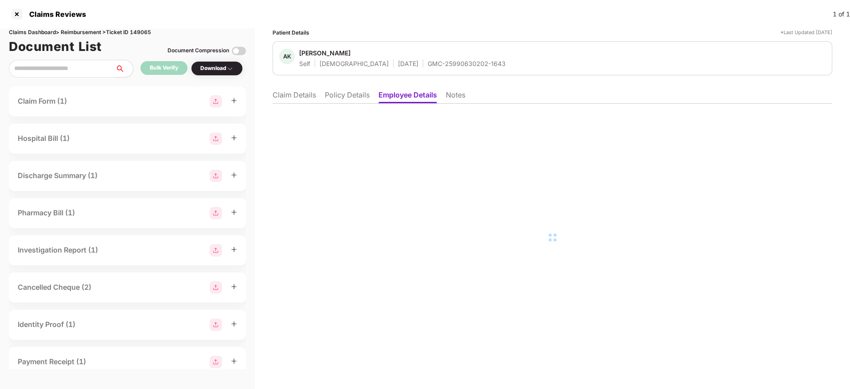
click at [343, 95] on li "Policy Details" at bounding box center [347, 96] width 45 height 13
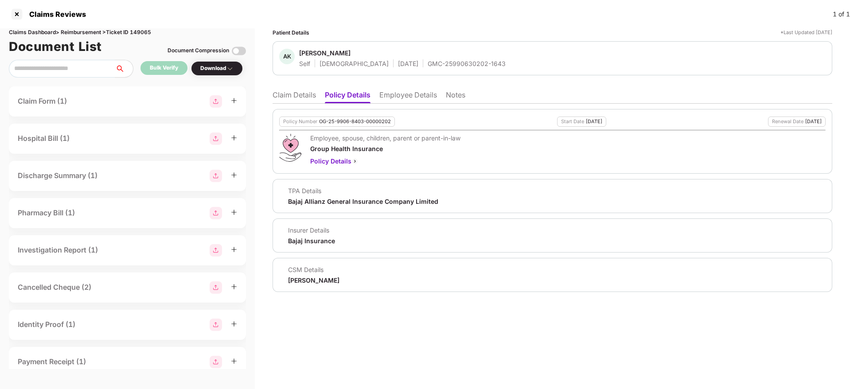
click at [316, 278] on div "[PERSON_NAME]" at bounding box center [313, 280] width 51 height 8
